Goal: Find specific page/section: Find specific page/section

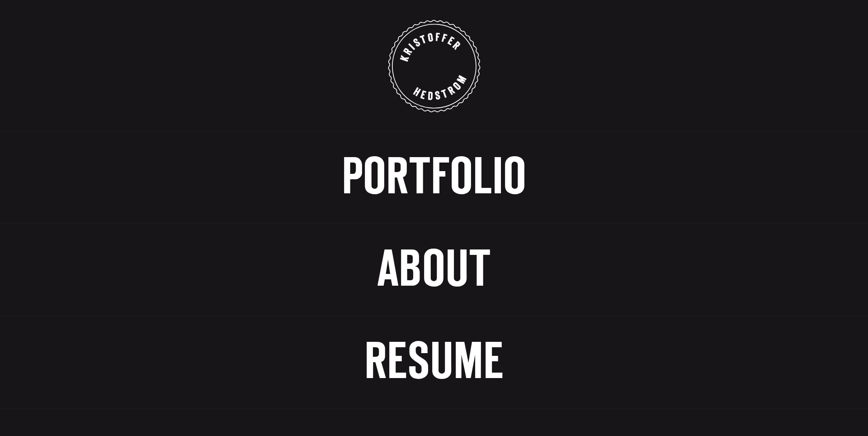
click at [443, 177] on span "Portfolio" at bounding box center [434, 178] width 185 height 47
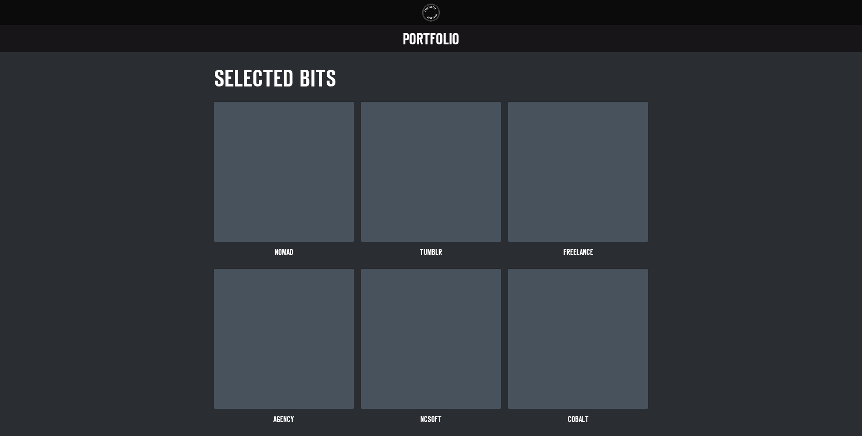
click at [422, 47] on link "Portfolio" at bounding box center [431, 39] width 862 height 28
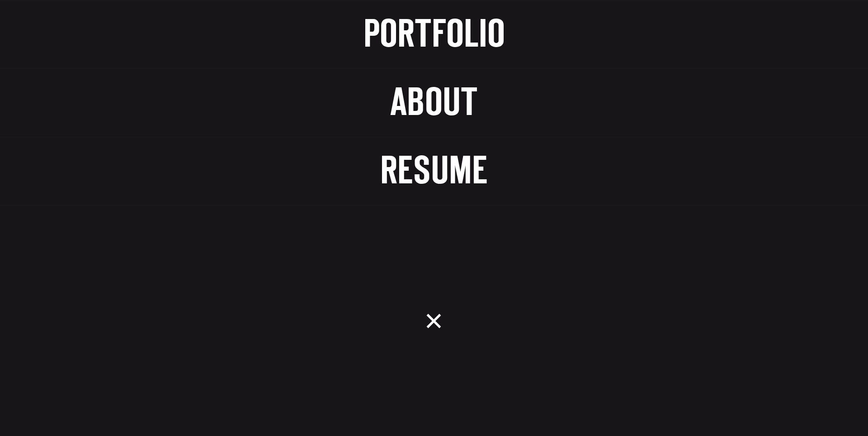
click at [430, 165] on span "Resume" at bounding box center [434, 172] width 108 height 36
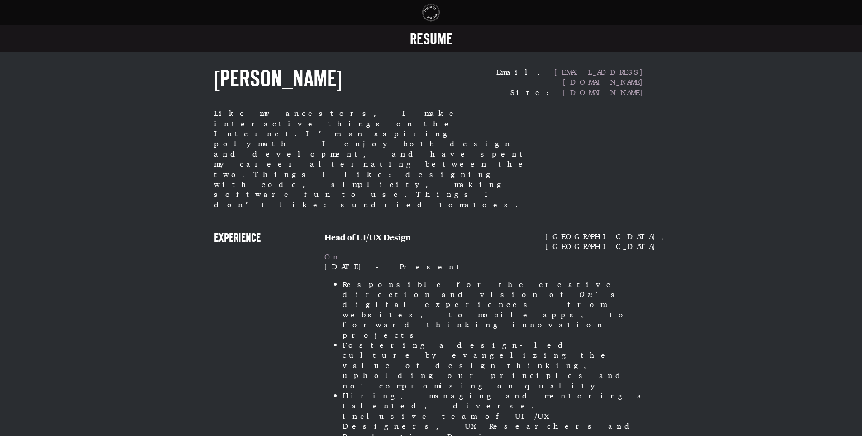
click at [432, 43] on span "Resume" at bounding box center [431, 40] width 43 height 14
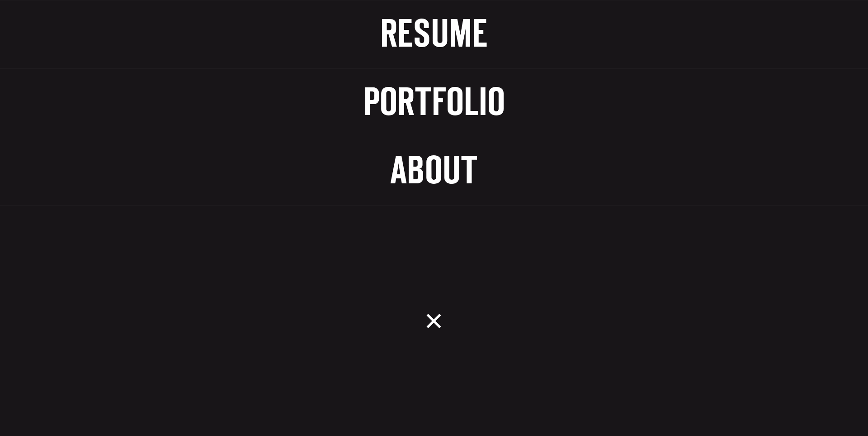
click at [440, 42] on span "Resume" at bounding box center [434, 35] width 108 height 36
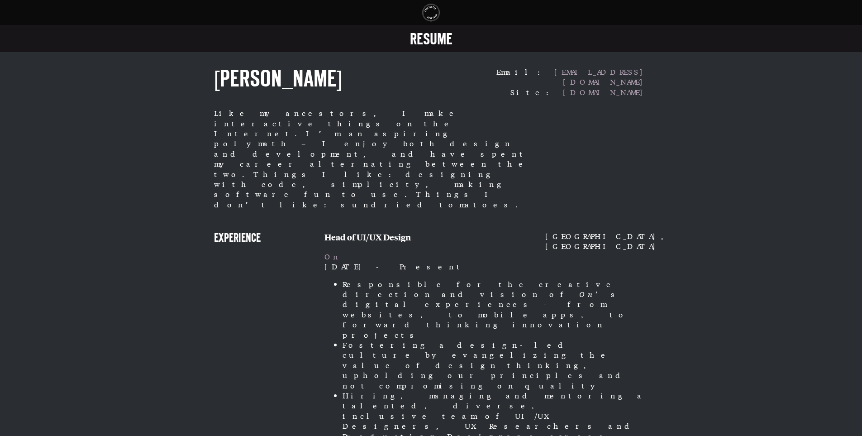
click at [440, 42] on span "Resume" at bounding box center [431, 40] width 43 height 14
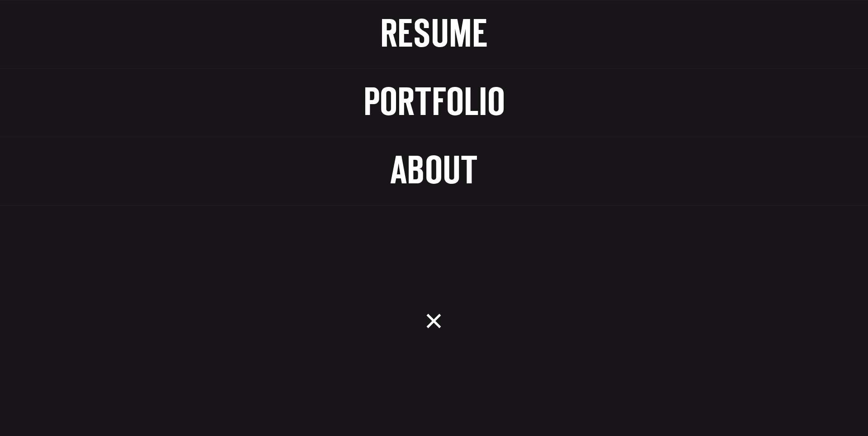
click at [440, 42] on span "Resume" at bounding box center [434, 35] width 108 height 36
